Goal: Task Accomplishment & Management: Manage account settings

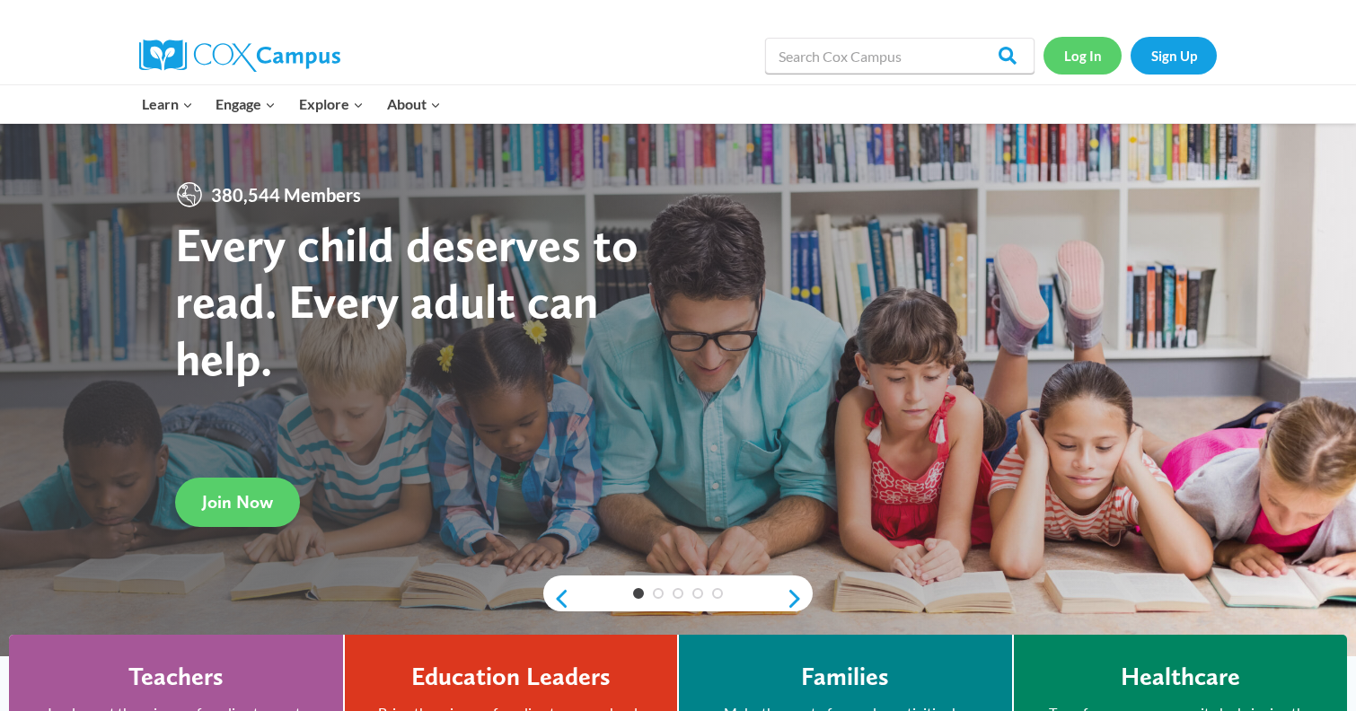
click at [1068, 49] on link "Log In" at bounding box center [1083, 55] width 78 height 37
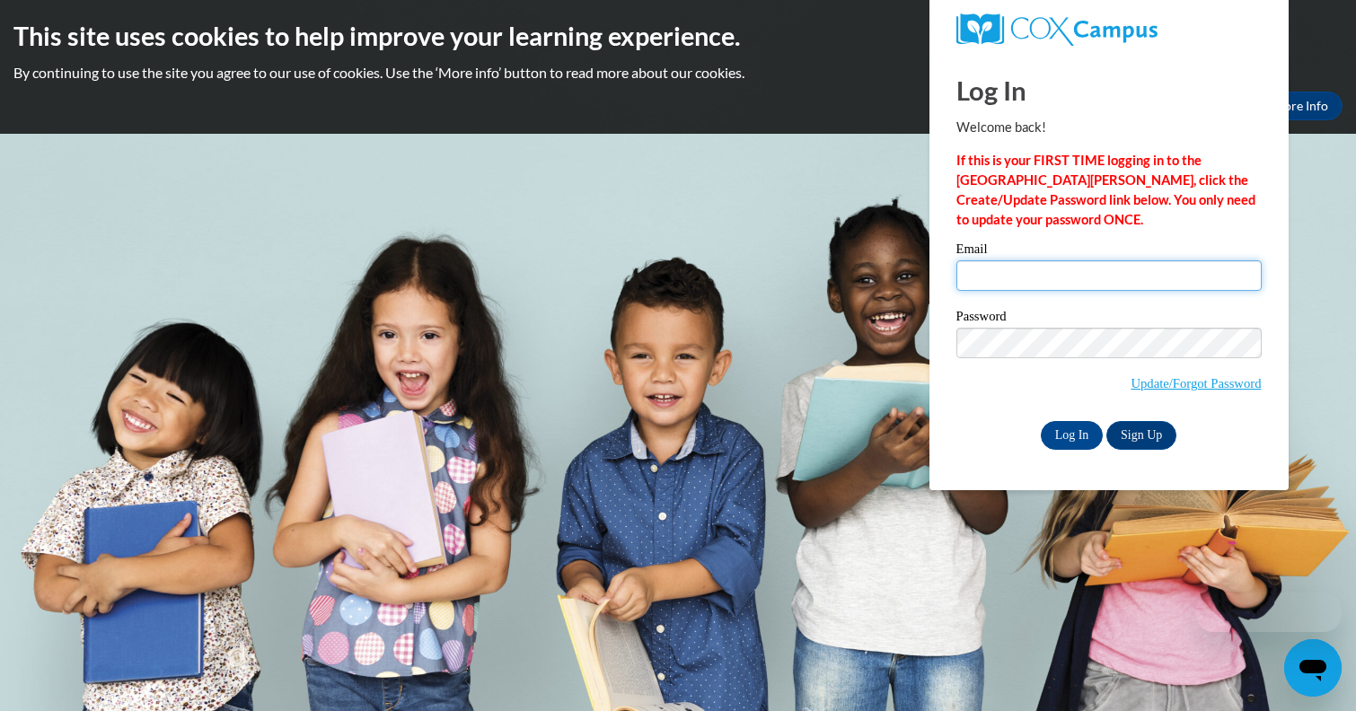
type input "cmartin@atlantaspeechschool.org"
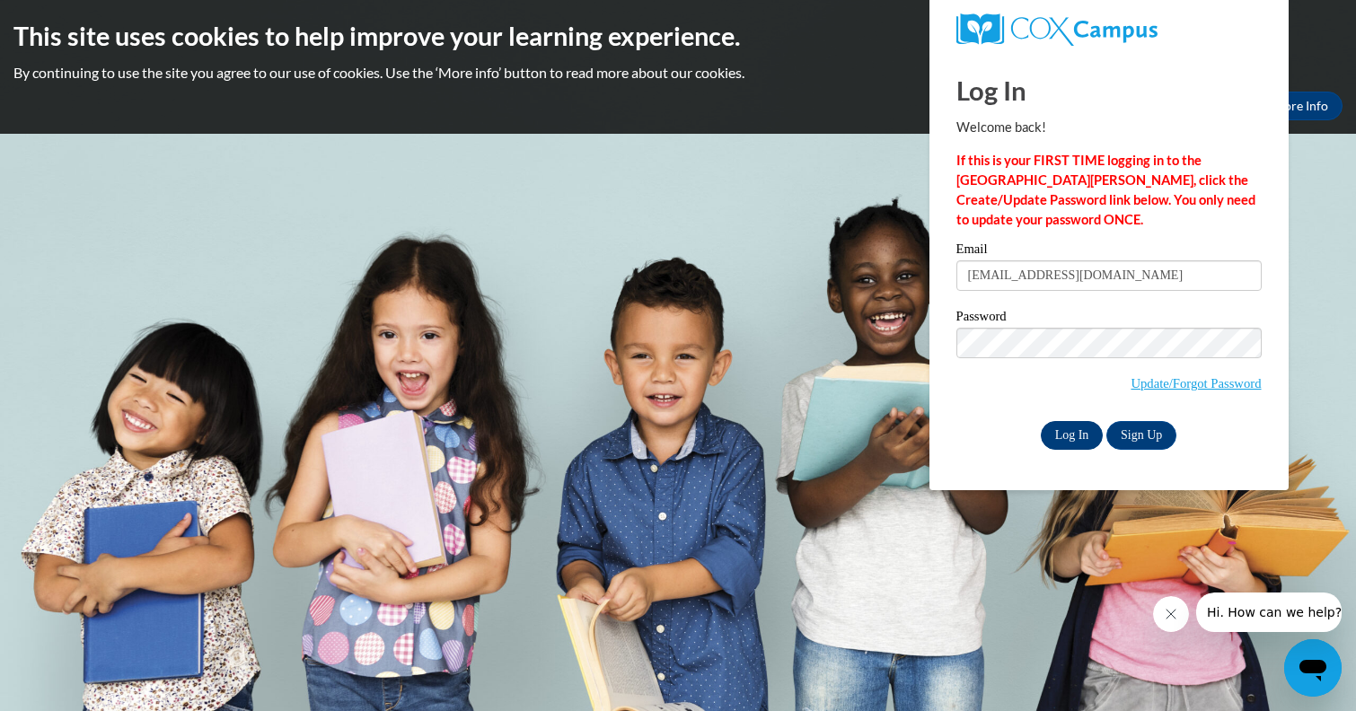
click at [1073, 444] on input "Log In" at bounding box center [1072, 435] width 63 height 29
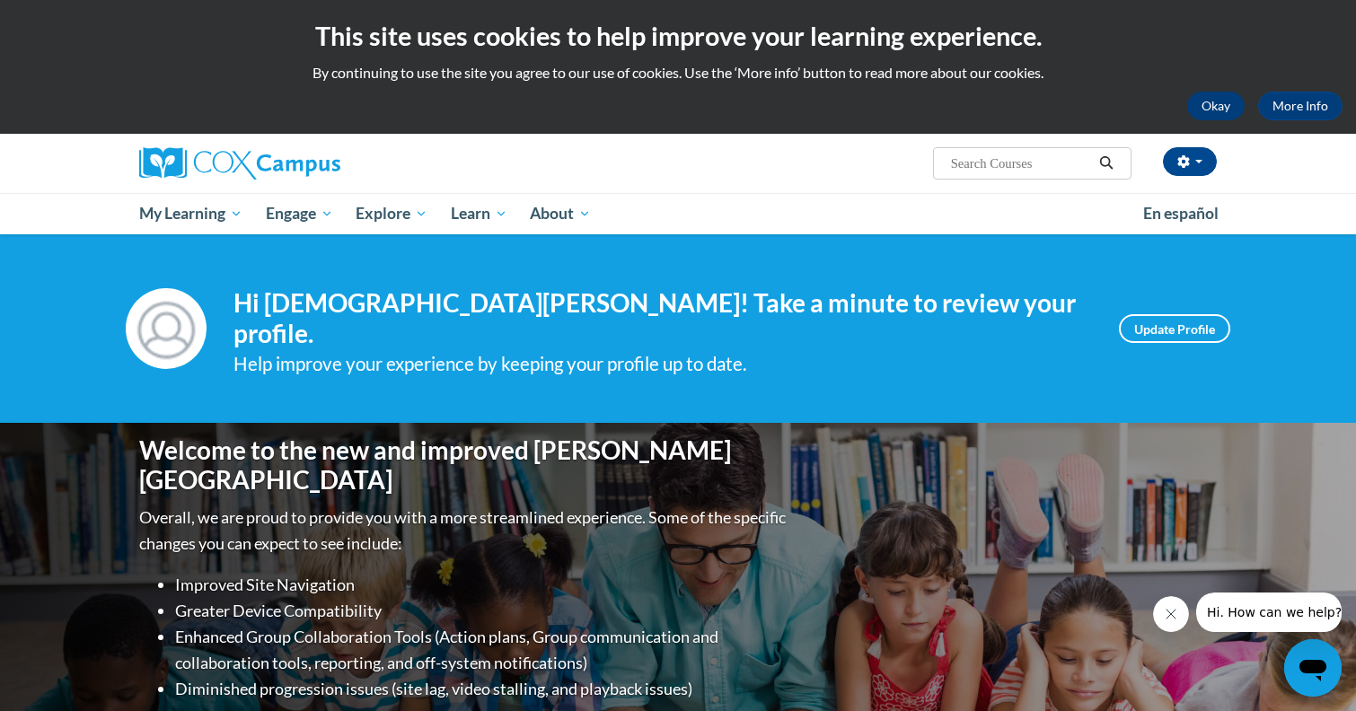
click at [1206, 115] on button "Okay" at bounding box center [1215, 106] width 57 height 29
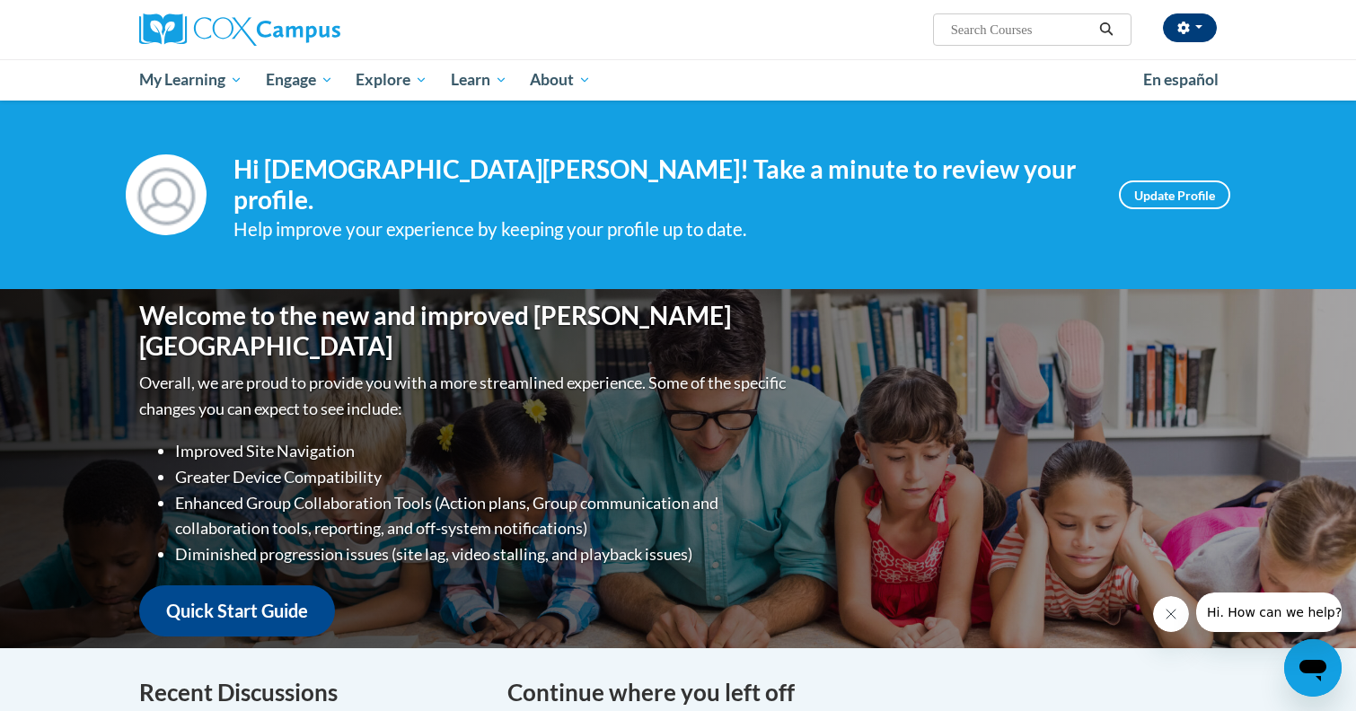
click at [1196, 22] on button "button" at bounding box center [1190, 27] width 54 height 29
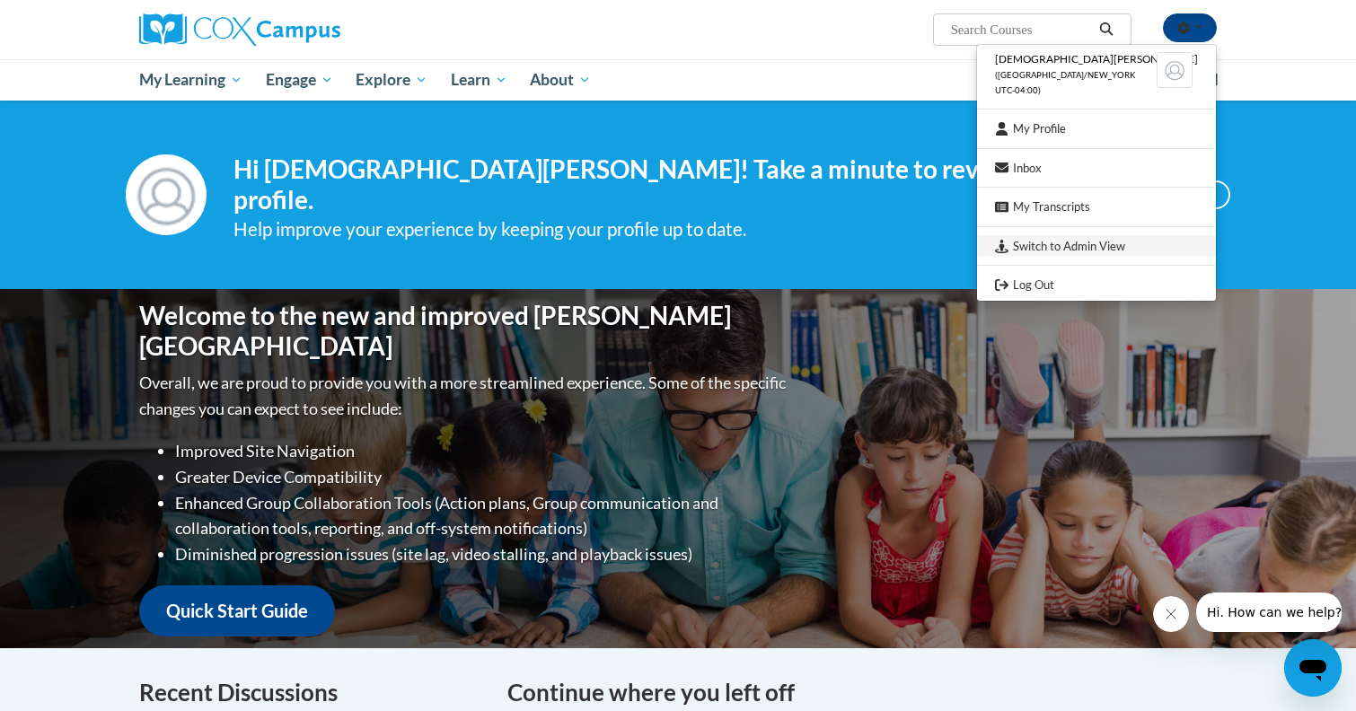
click at [1150, 250] on link "Switch to Admin View" at bounding box center [1096, 246] width 239 height 22
